Goal: Browse casually: Explore the website without a specific task or goal

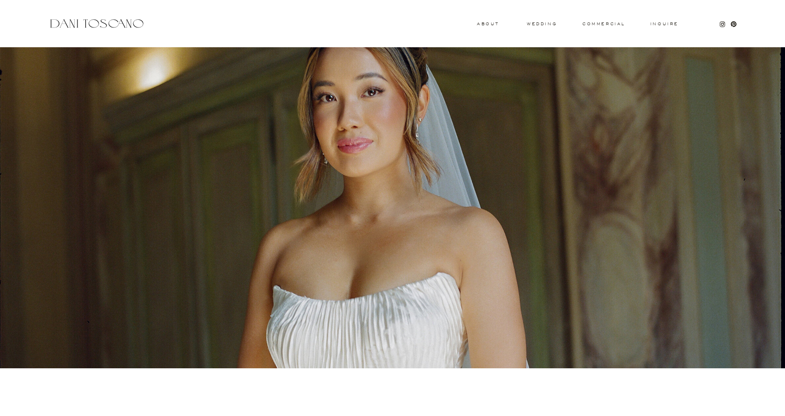
click at [546, 22] on h3 "wedding" at bounding box center [542, 23] width 30 height 3
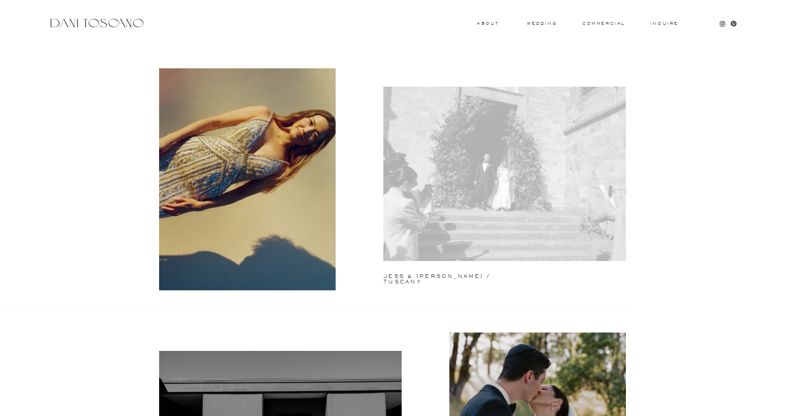
click at [516, 196] on div at bounding box center [504, 174] width 242 height 174
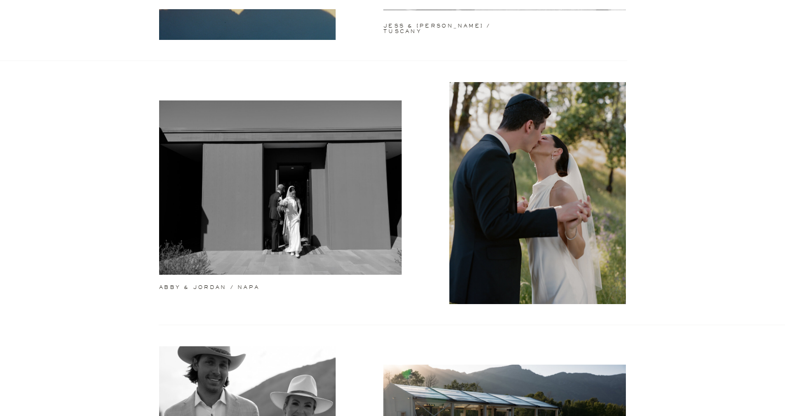
scroll to position [293, 0]
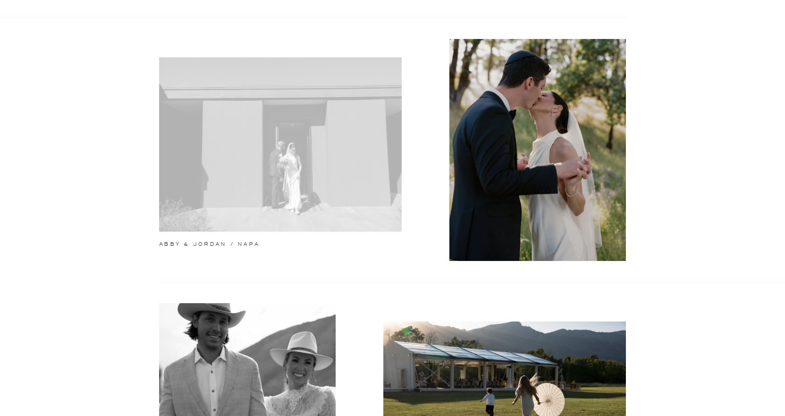
click at [258, 192] on div at bounding box center [280, 144] width 242 height 174
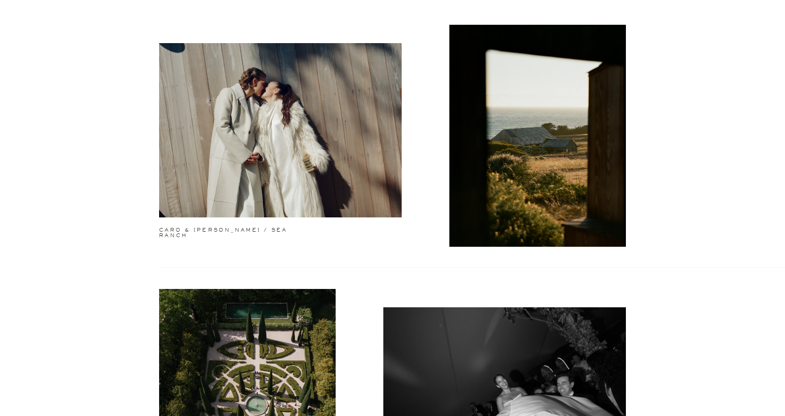
scroll to position [883, 0]
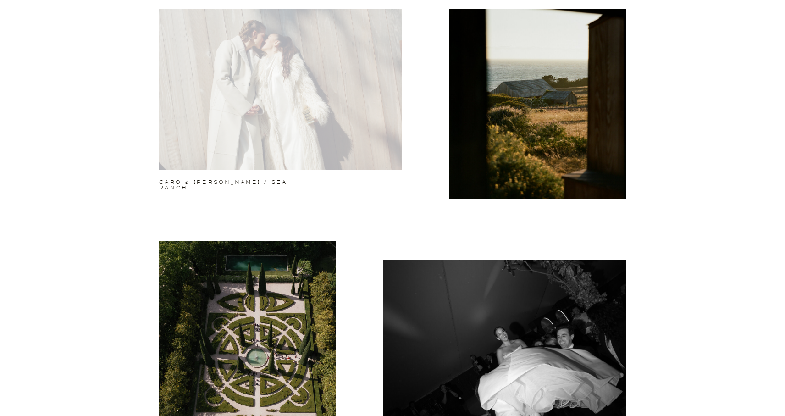
click at [286, 120] on div at bounding box center [280, 82] width 242 height 174
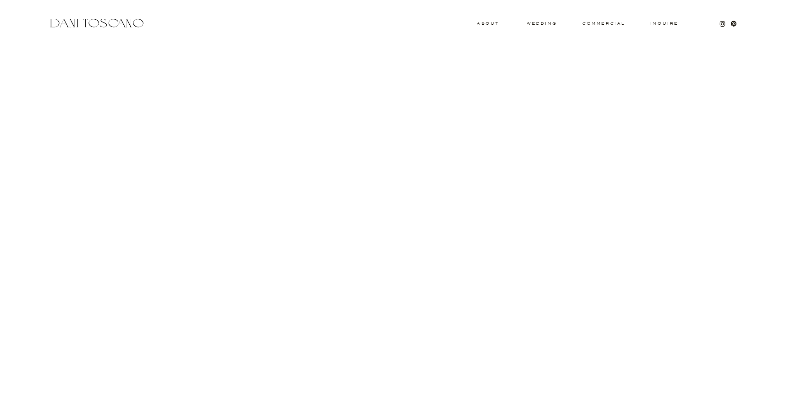
scroll to position [8803, 0]
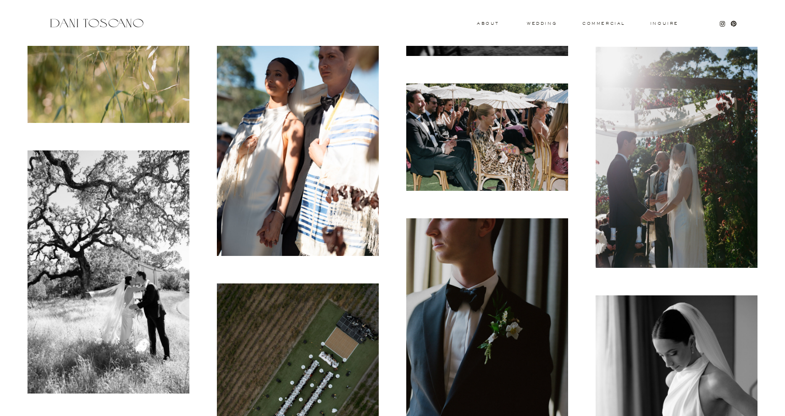
scroll to position [4500, 0]
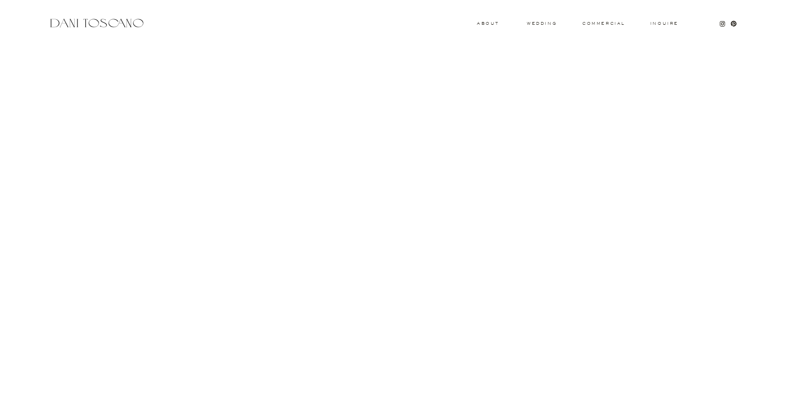
scroll to position [3946, 0]
